Goal: Information Seeking & Learning: Learn about a topic

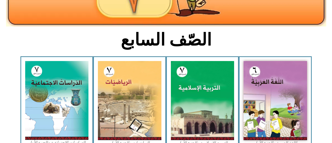
scroll to position [111, 0]
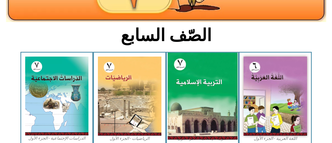
click at [182, 98] on img at bounding box center [202, 96] width 70 height 87
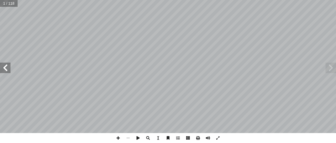
click at [2, 68] on span at bounding box center [5, 68] width 10 height 10
click at [3, 68] on span at bounding box center [5, 68] width 10 height 10
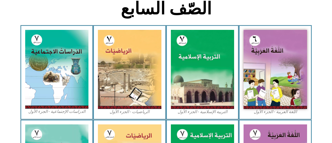
scroll to position [138, 0]
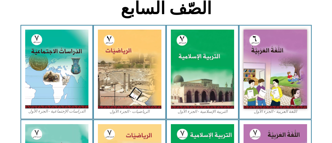
click at [221, 86] on img at bounding box center [202, 69] width 63 height 79
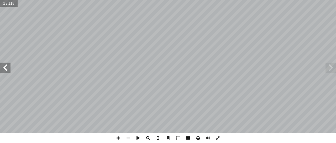
click at [3, 69] on span at bounding box center [5, 68] width 10 height 10
click at [5, 70] on span at bounding box center [5, 68] width 10 height 10
click at [5, 71] on span at bounding box center [5, 68] width 10 height 10
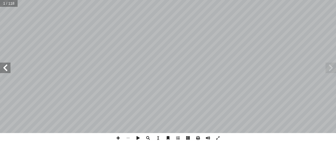
click at [5, 71] on span at bounding box center [5, 68] width 10 height 10
click at [4, 70] on span at bounding box center [5, 68] width 10 height 10
click at [2, 67] on span at bounding box center [5, 68] width 10 height 10
click at [9, 65] on span at bounding box center [5, 68] width 10 height 10
click at [329, 67] on span at bounding box center [330, 68] width 10 height 10
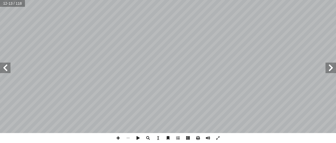
click at [331, 67] on span at bounding box center [330, 68] width 10 height 10
click at [330, 66] on span at bounding box center [330, 68] width 10 height 10
click at [330, 67] on span at bounding box center [330, 68] width 10 height 10
click at [7, 69] on span at bounding box center [5, 68] width 10 height 10
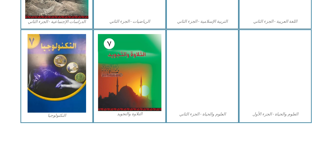
scroll to position [322, 0]
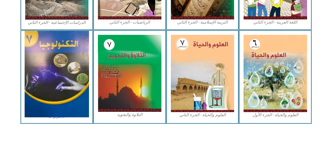
click at [76, 74] on img at bounding box center [57, 74] width 64 height 87
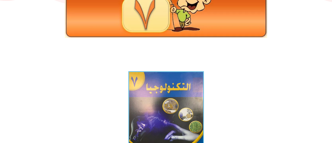
scroll to position [88, 0]
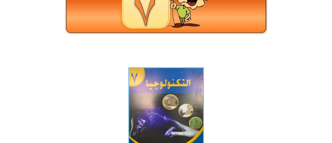
click at [182, 111] on img at bounding box center [166, 117] width 76 height 101
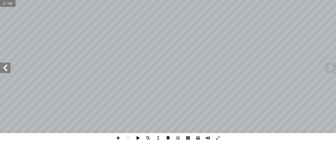
click at [9, 70] on span at bounding box center [5, 68] width 10 height 10
click at [8, 69] on span at bounding box center [5, 68] width 10 height 10
click at [8, 6] on input "text" at bounding box center [7, 3] width 15 height 7
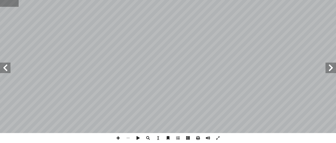
type input "*"
click at [8, 70] on span at bounding box center [5, 68] width 10 height 10
click at [4, 68] on span at bounding box center [5, 68] width 10 height 10
